Goal: Check status: Check status

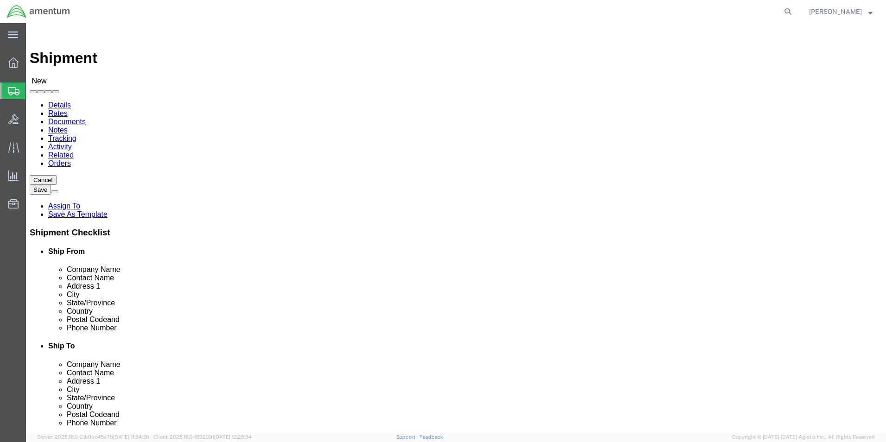
select select
click at [10, 65] on icon at bounding box center [13, 62] width 10 height 10
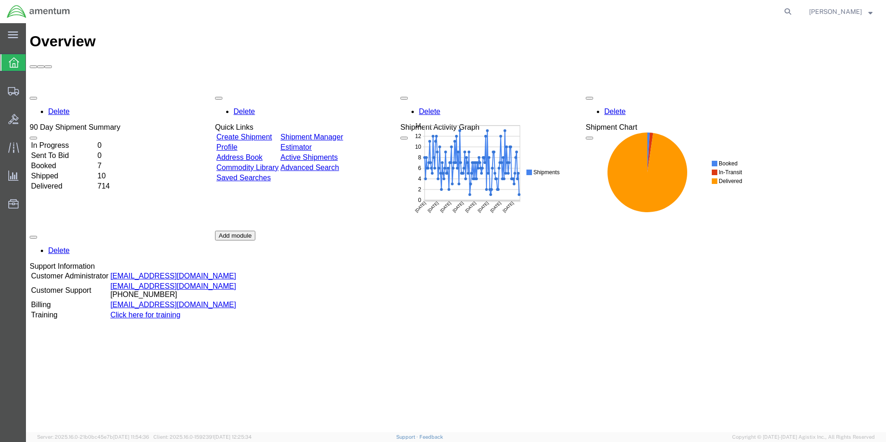
click at [50, 171] on td "Shipped" at bounding box center [63, 175] width 65 height 9
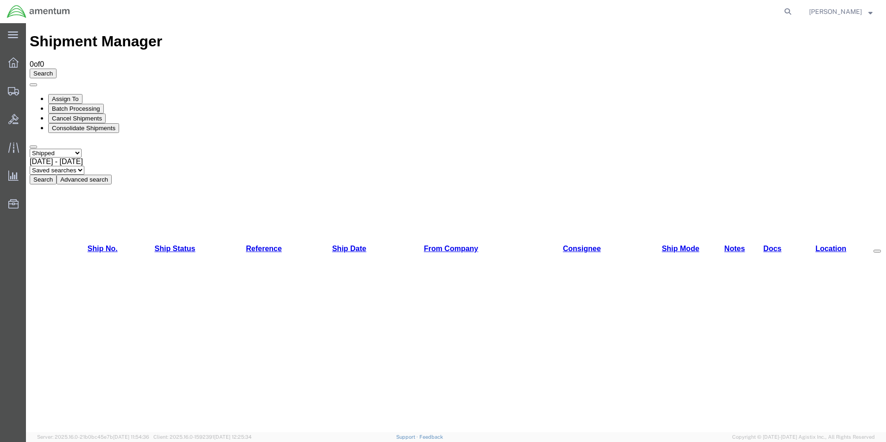
click at [57, 175] on button "Search" at bounding box center [43, 180] width 27 height 10
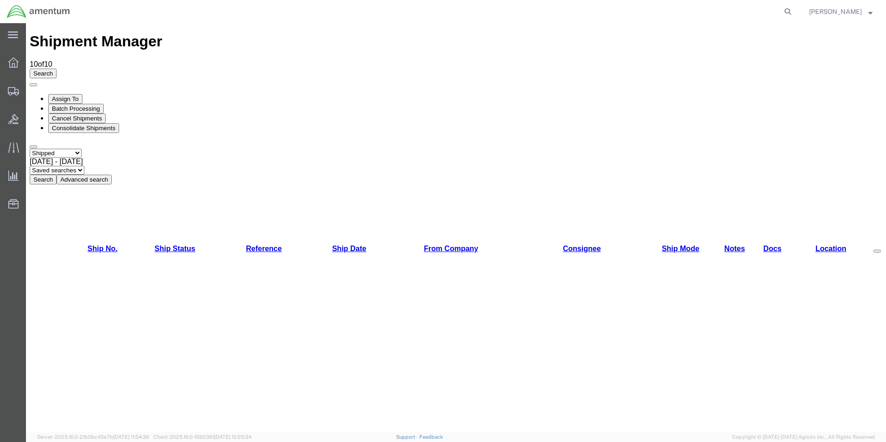
copy li "392079040051"
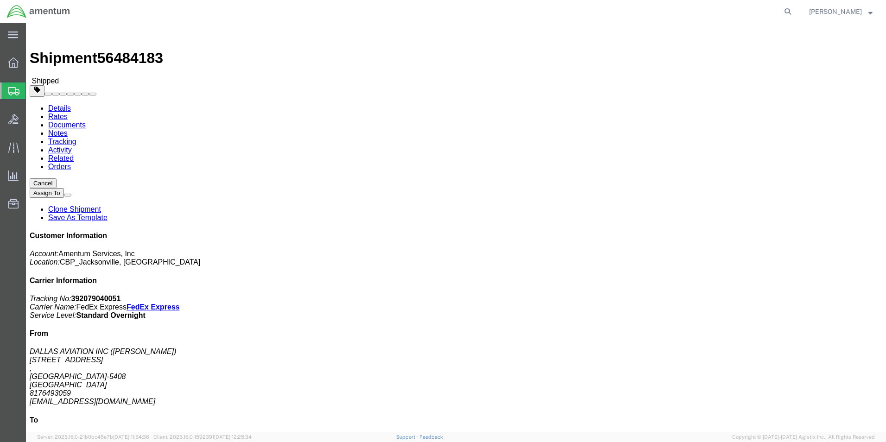
click img
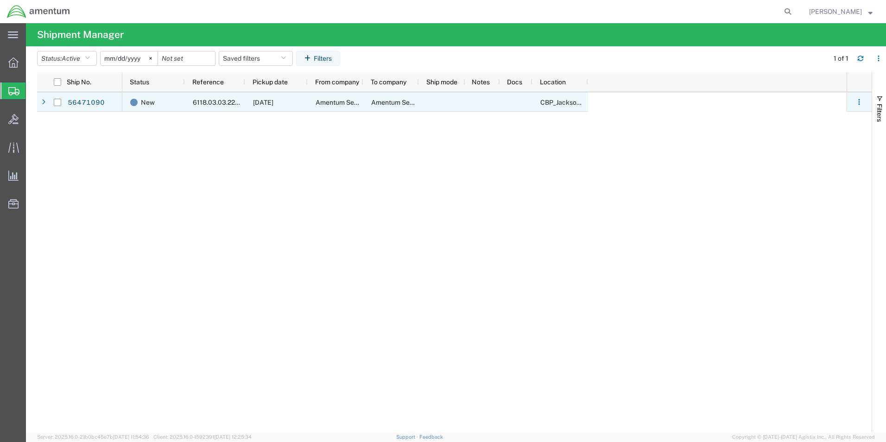
click at [249, 105] on div "[DATE]" at bounding box center [276, 101] width 63 height 19
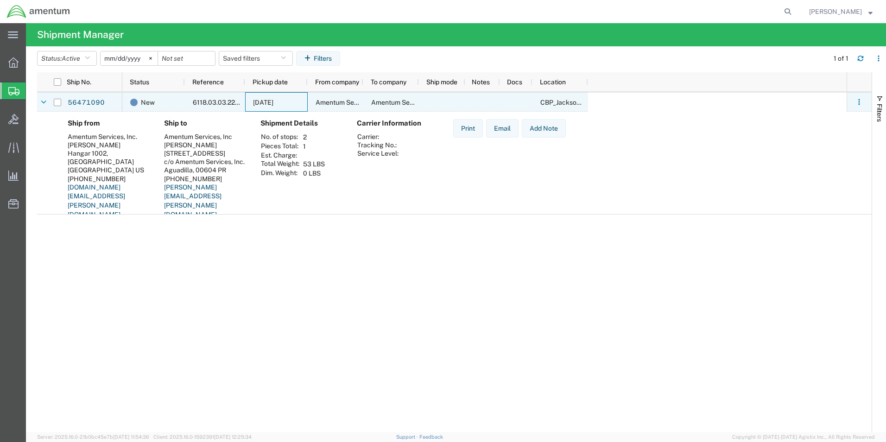
click at [249, 105] on div "[DATE]" at bounding box center [276, 101] width 63 height 19
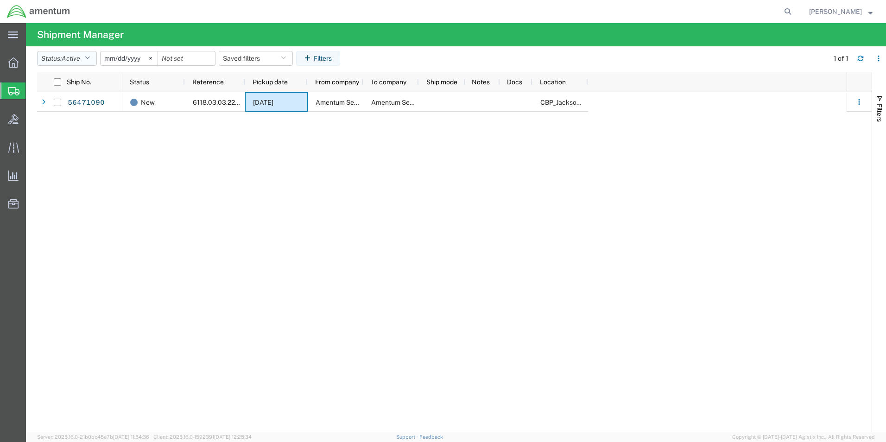
click at [60, 61] on button "Status: Active" at bounding box center [67, 58] width 60 height 15
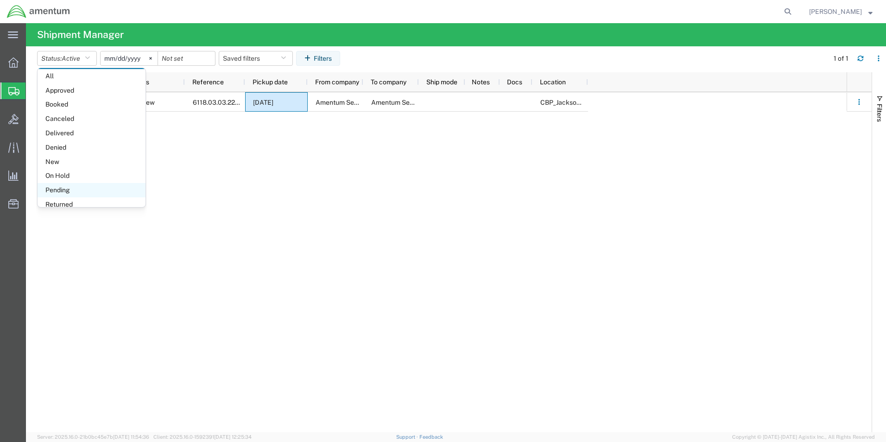
scroll to position [54, 0]
click at [84, 166] on span "Pending" at bounding box center [92, 167] width 108 height 14
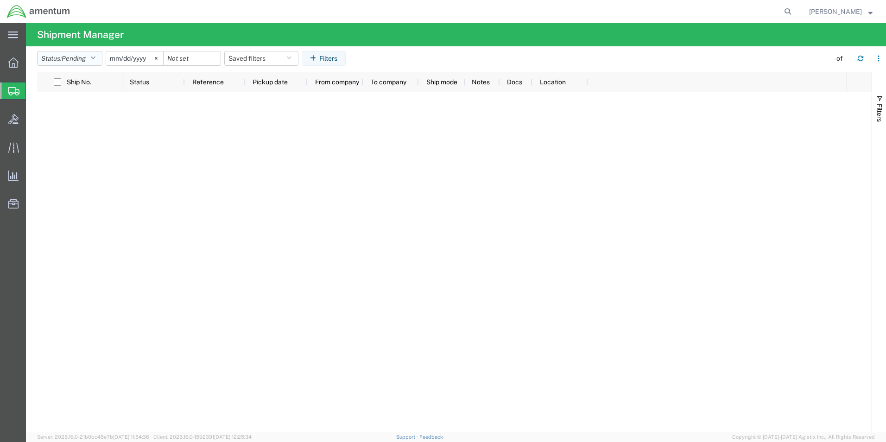
click at [98, 59] on button "Status: Pending" at bounding box center [69, 58] width 65 height 15
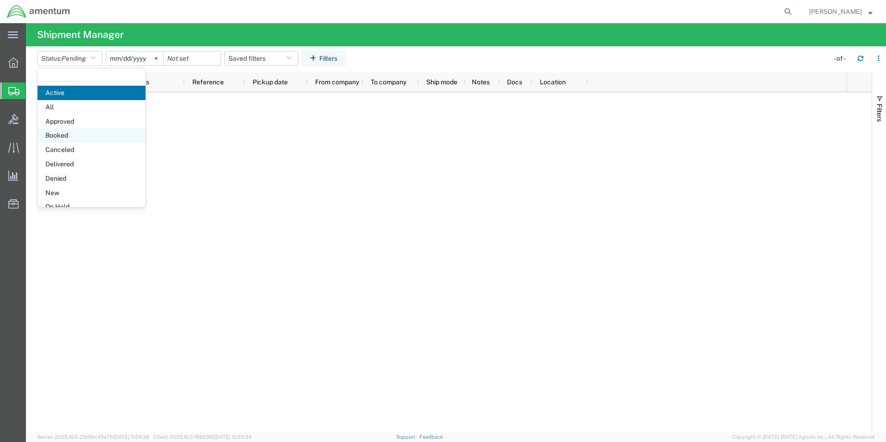
click at [86, 136] on span "Booked" at bounding box center [92, 135] width 108 height 14
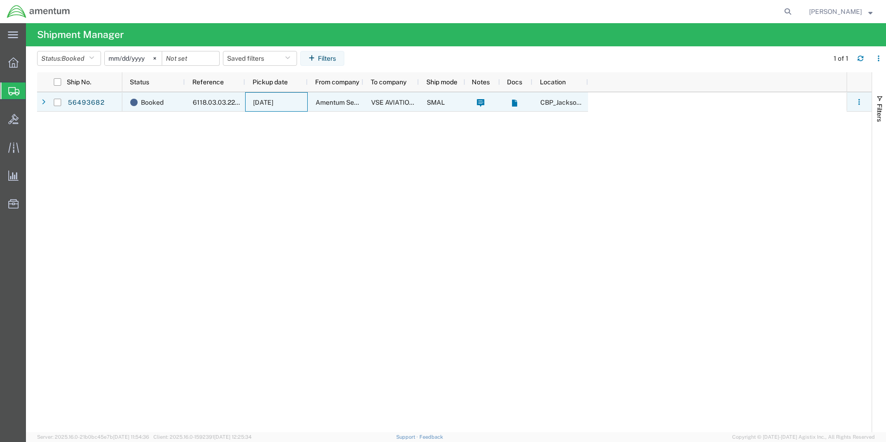
click at [347, 99] on span "Amentum Services, Inc." at bounding box center [351, 102] width 70 height 7
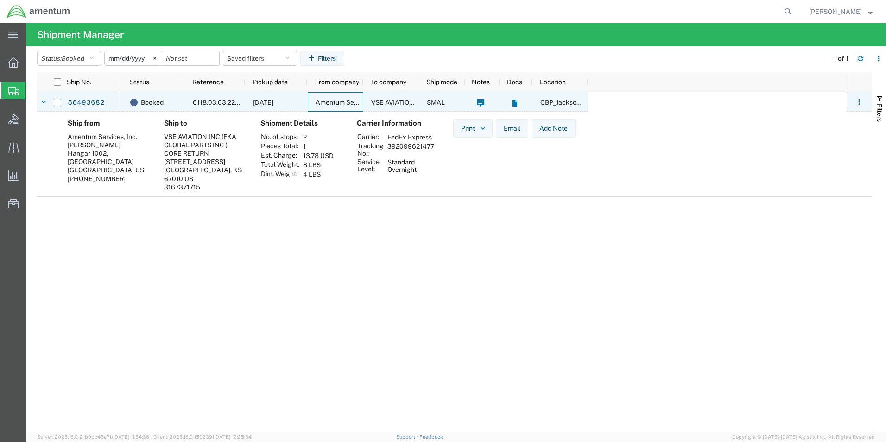
click at [347, 99] on span "Amentum Services, Inc." at bounding box center [351, 102] width 70 height 7
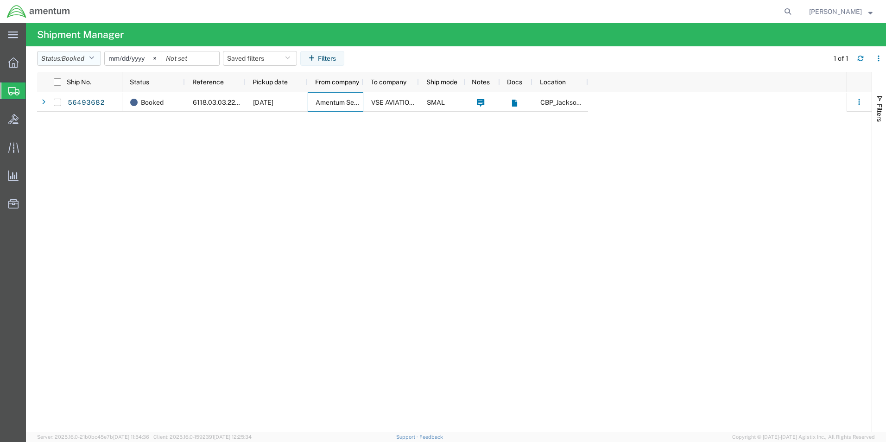
click at [82, 56] on span "Booked" at bounding box center [73, 58] width 23 height 7
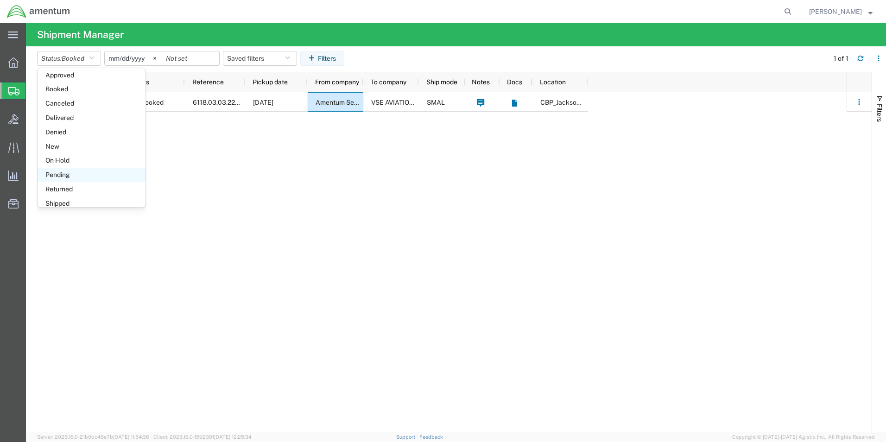
scroll to position [54, 0]
click at [77, 195] on span "Shipped" at bounding box center [92, 196] width 108 height 14
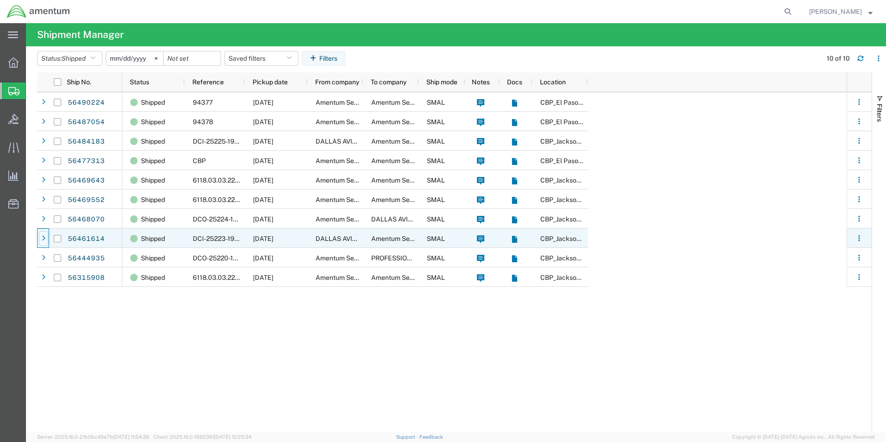
click at [44, 241] on icon at bounding box center [44, 238] width 4 height 6
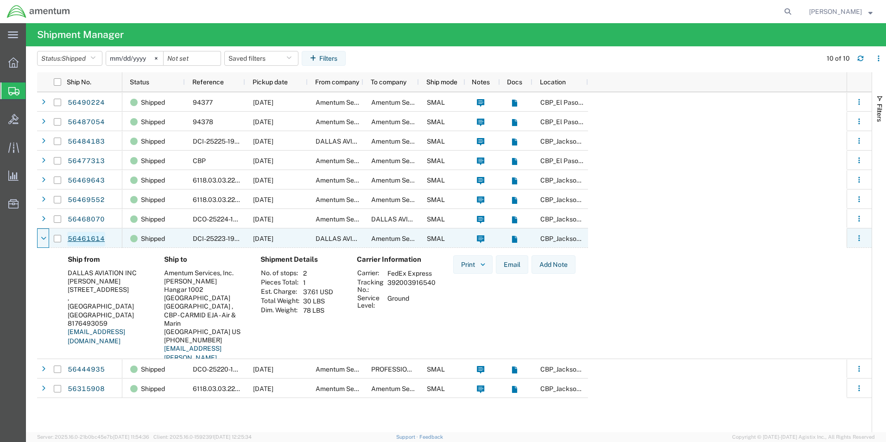
click at [95, 241] on link "56461614" at bounding box center [86, 239] width 38 height 15
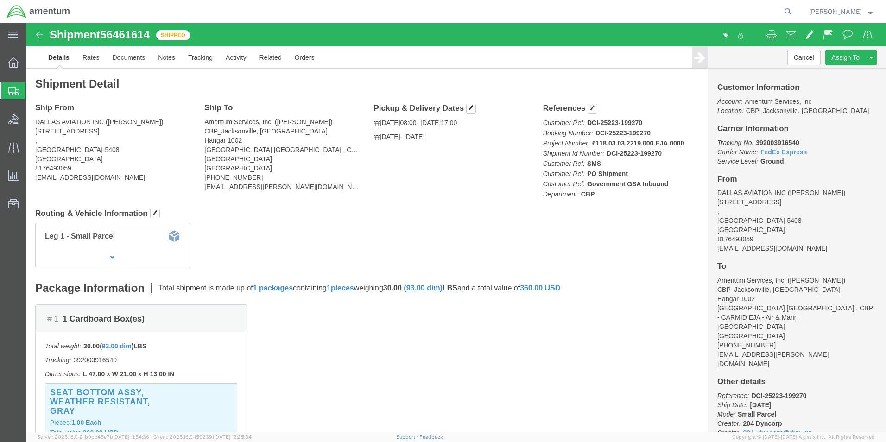
click b "392003916540"
copy b "392003916540"
click img
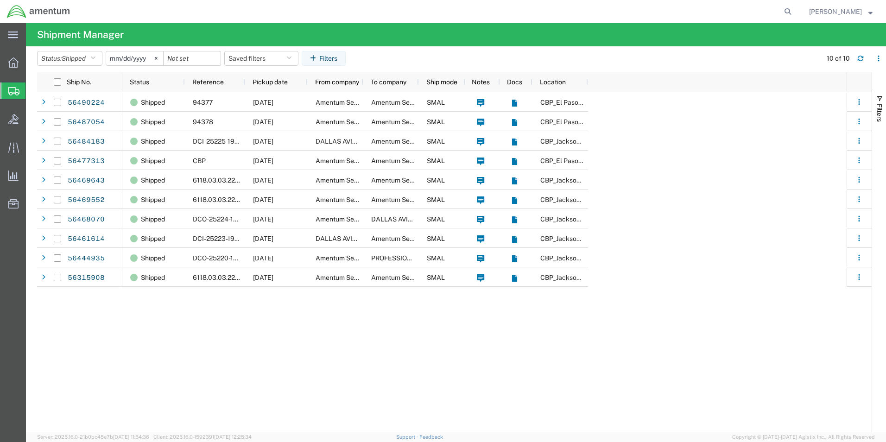
click at [133, 59] on input "[DATE]" at bounding box center [134, 58] width 57 height 14
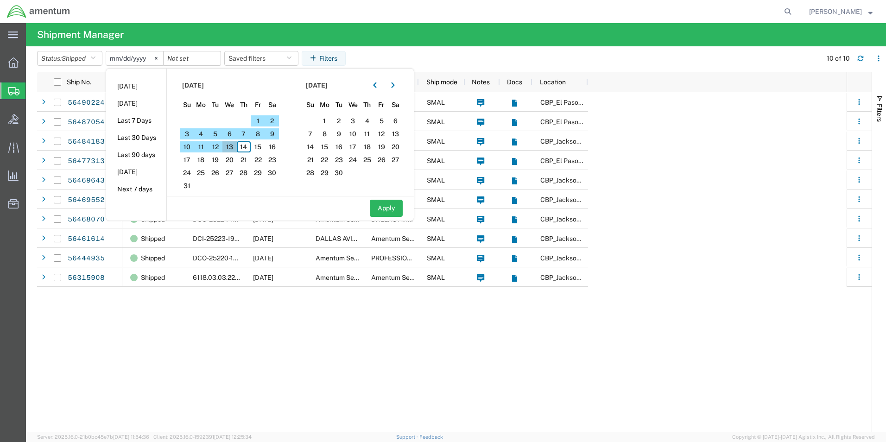
click at [236, 145] on span "13" at bounding box center [229, 146] width 14 height 11
click at [393, 211] on button "Apply" at bounding box center [386, 208] width 33 height 17
type input "[DATE]"
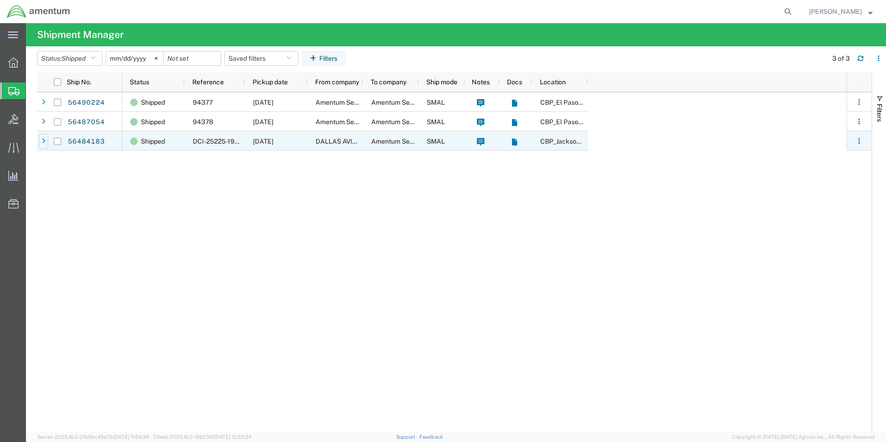
click at [44, 142] on icon at bounding box center [44, 141] width 4 height 6
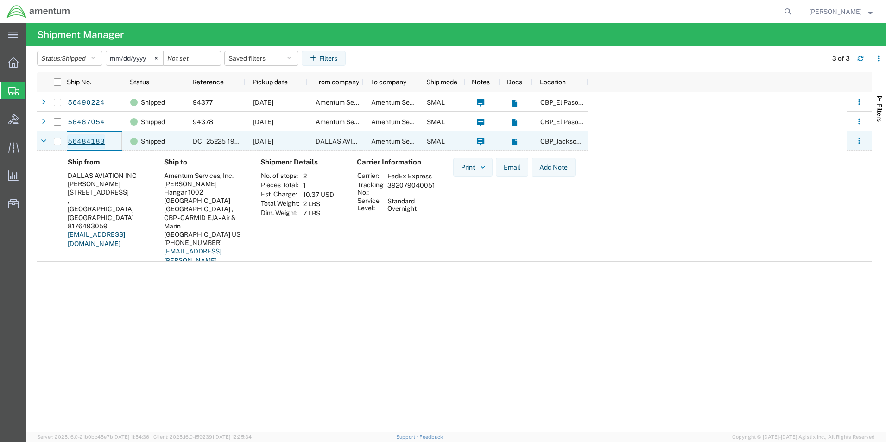
click at [87, 140] on link "56484183" at bounding box center [86, 141] width 38 height 15
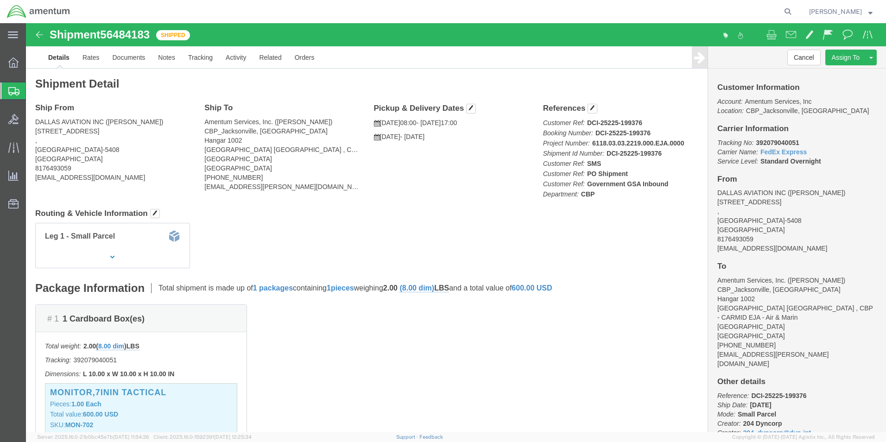
click img
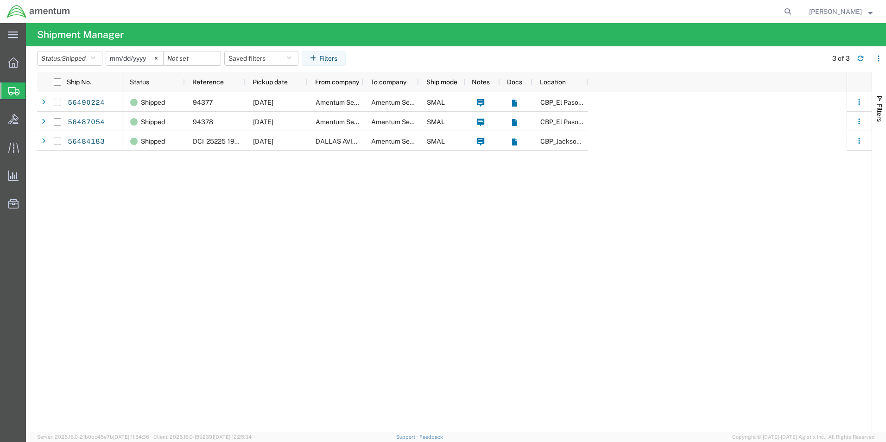
click at [135, 57] on input "[DATE]" at bounding box center [134, 58] width 57 height 14
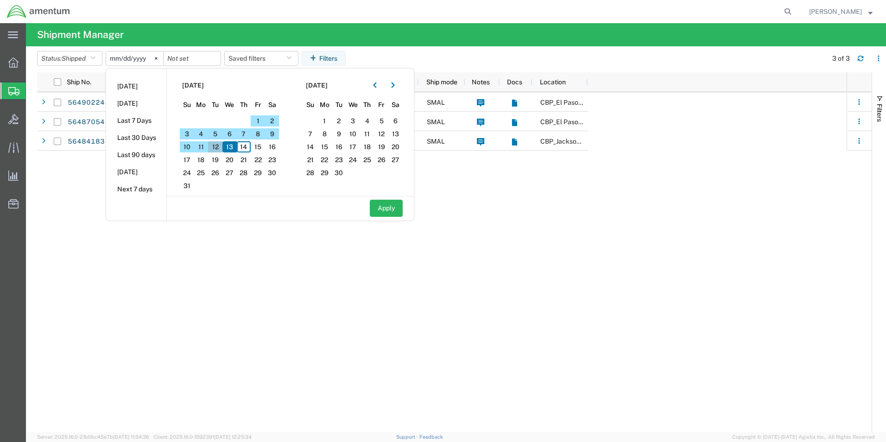
click at [220, 147] on span "12" at bounding box center [215, 146] width 14 height 11
click at [383, 210] on button "Apply" at bounding box center [386, 208] width 33 height 17
type input "[DATE]"
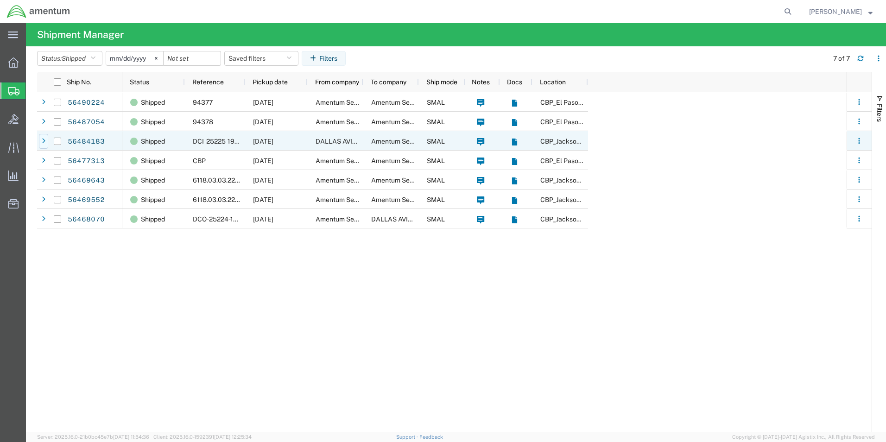
click at [42, 140] on icon at bounding box center [44, 141] width 4 height 6
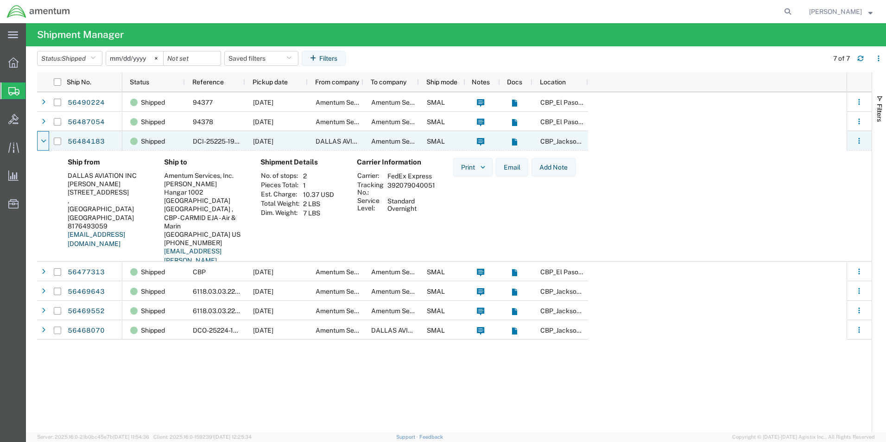
click at [42, 140] on icon at bounding box center [44, 141] width 6 height 6
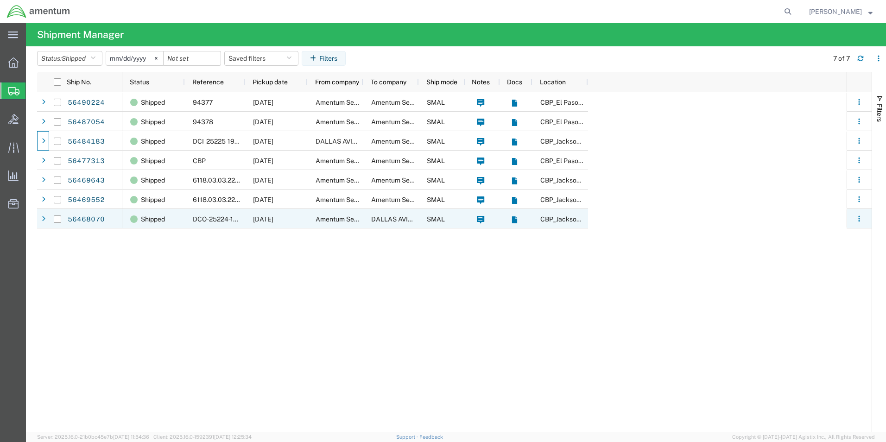
click at [40, 219] on div at bounding box center [43, 219] width 9 height 15
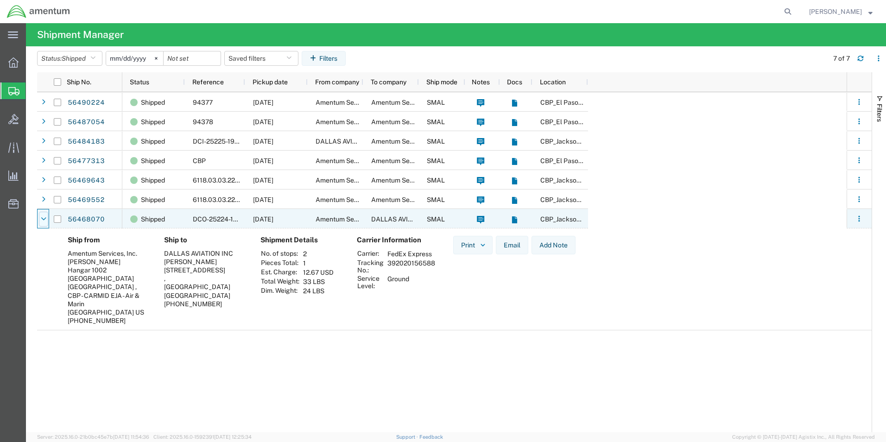
click at [40, 218] on div at bounding box center [43, 219] width 9 height 15
